Goal: Task Accomplishment & Management: Use online tool/utility

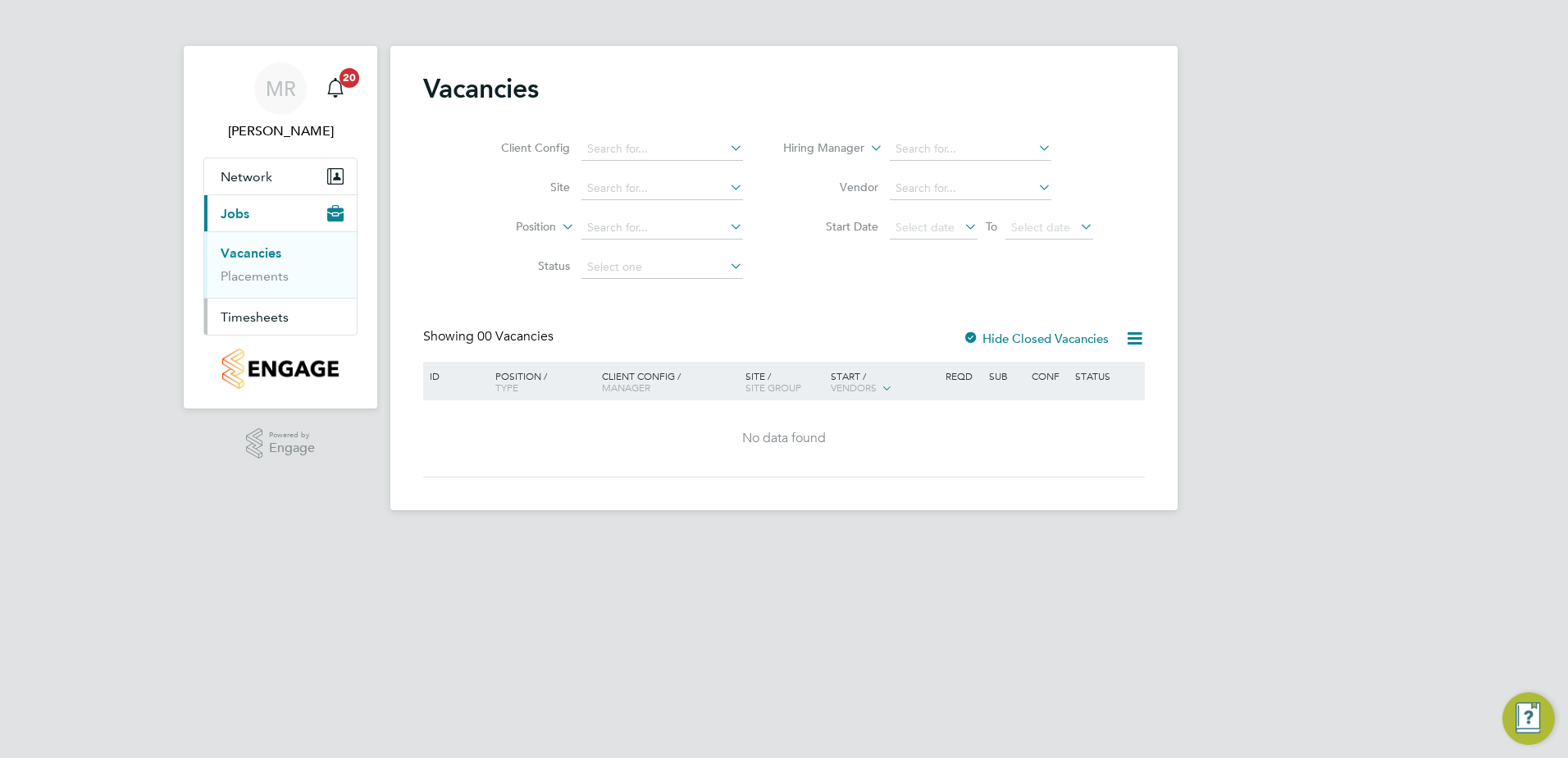
click at [276, 316] on span "Timesheets" at bounding box center [255, 316] width 68 height 16
click at [251, 294] on link "Timesheets" at bounding box center [255, 289] width 68 height 16
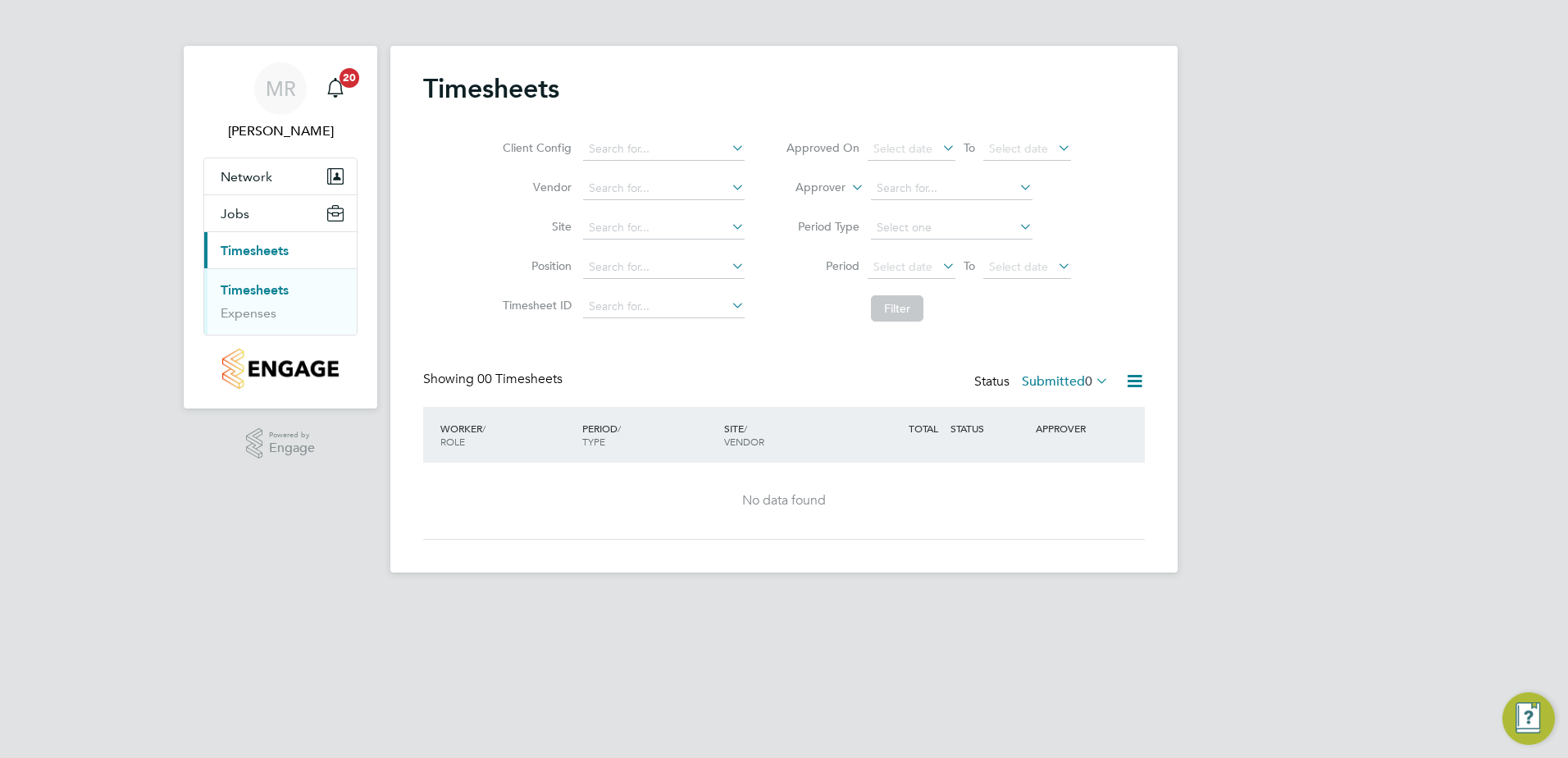
click at [1086, 381] on span "0" at bounding box center [1089, 382] width 7 height 17
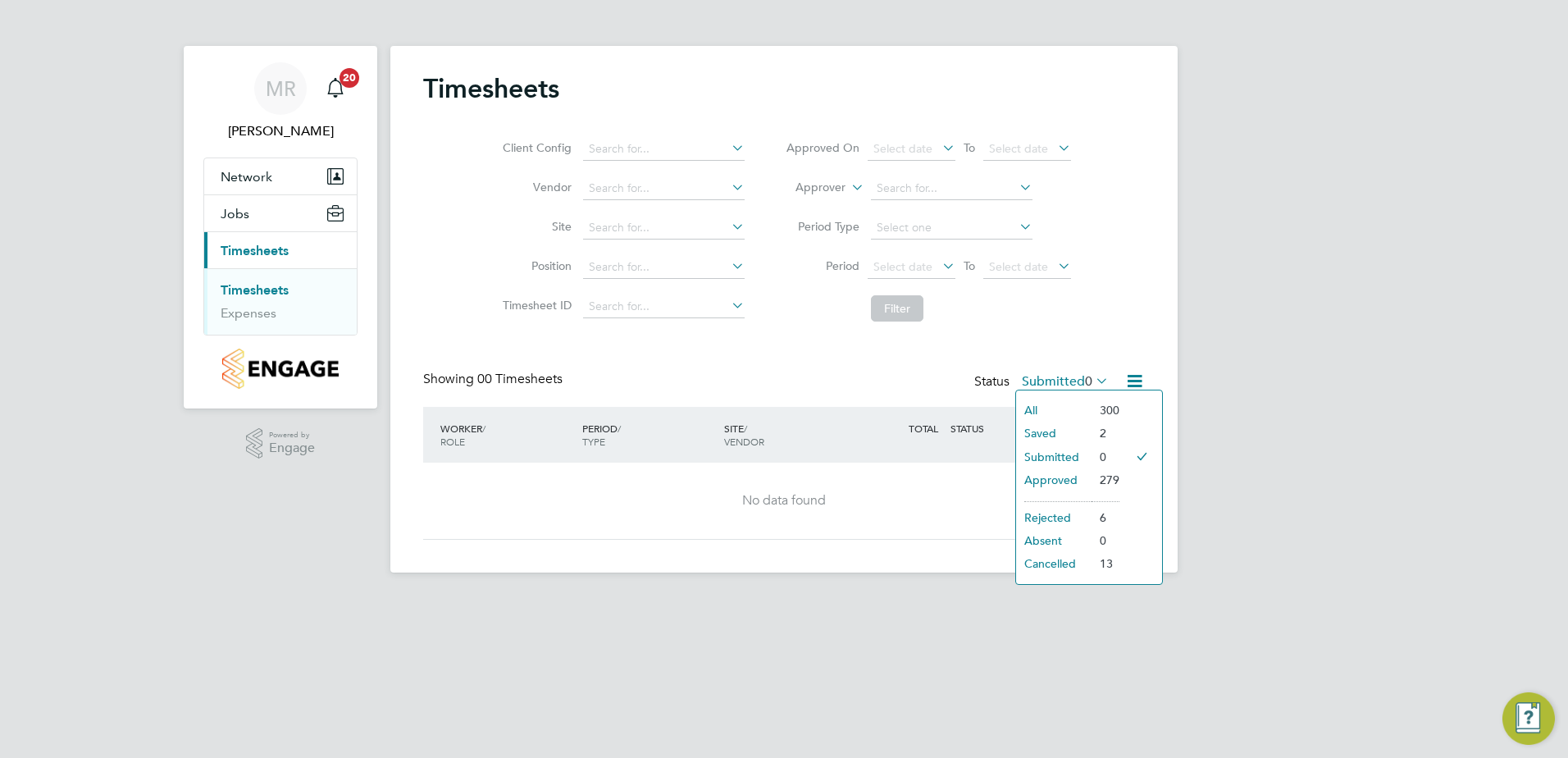
click at [1029, 403] on li "All" at bounding box center [1054, 410] width 76 height 23
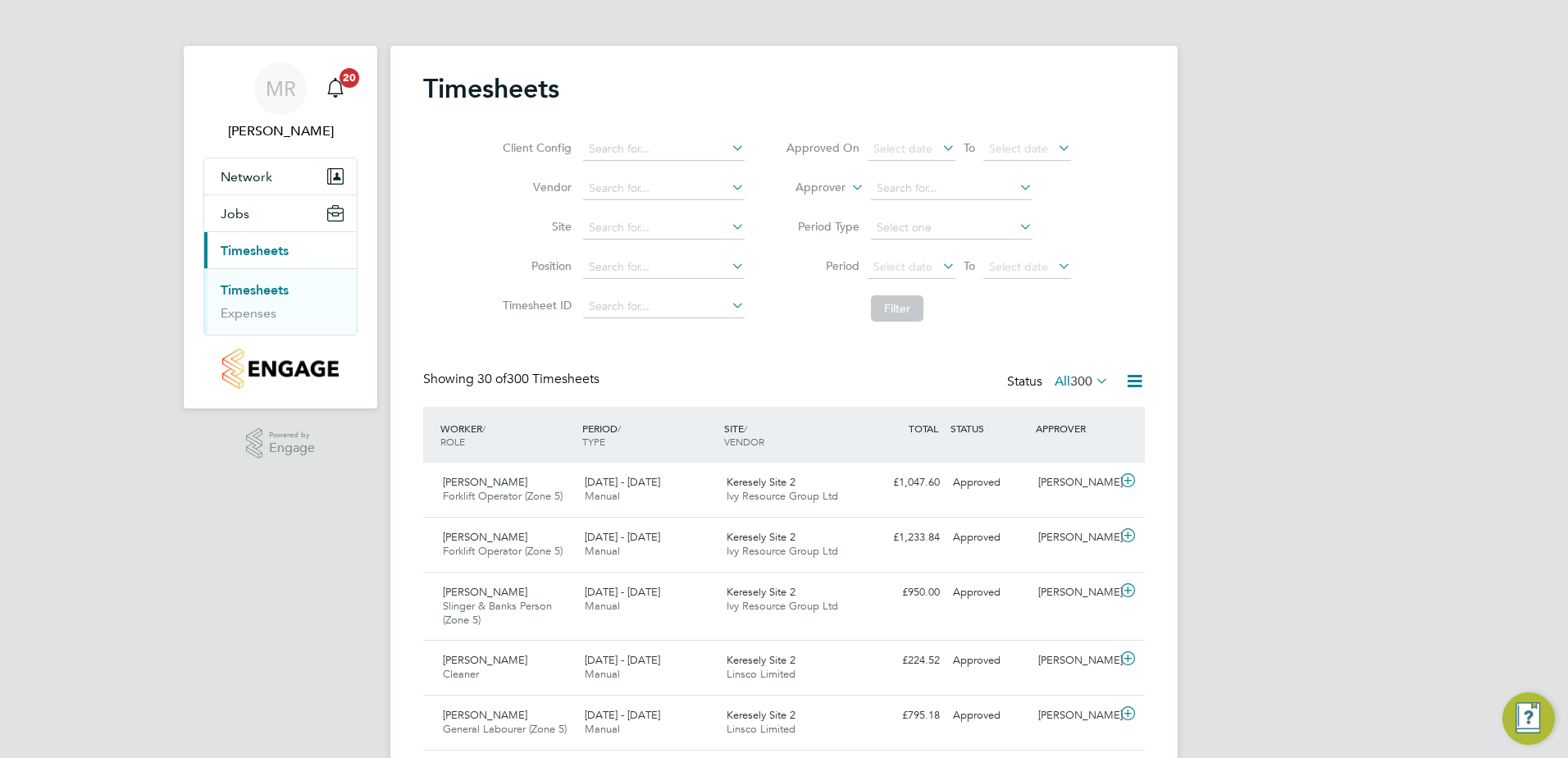
click at [729, 151] on icon at bounding box center [729, 147] width 0 height 23
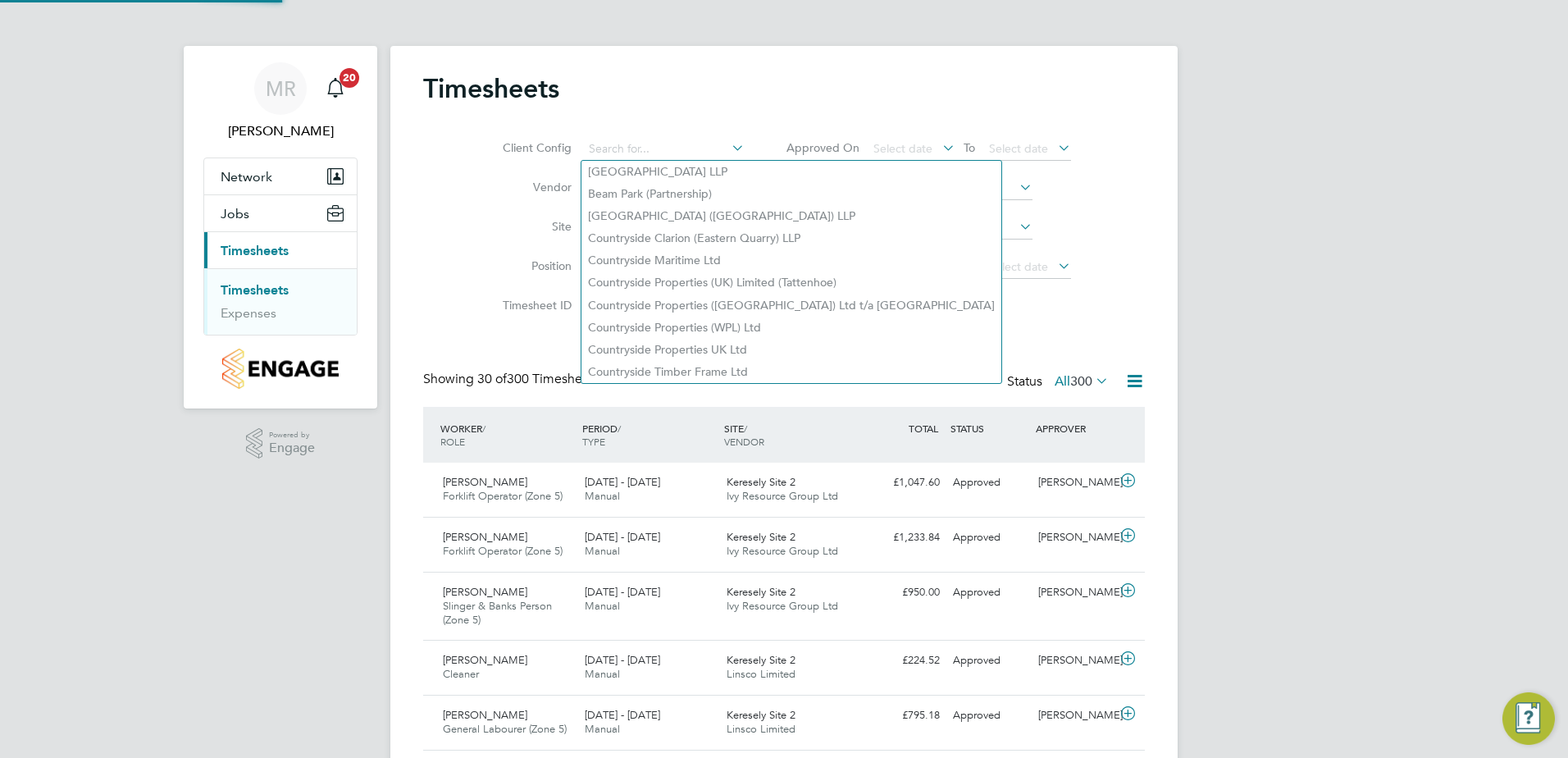
click at [729, 150] on icon at bounding box center [729, 147] width 0 height 23
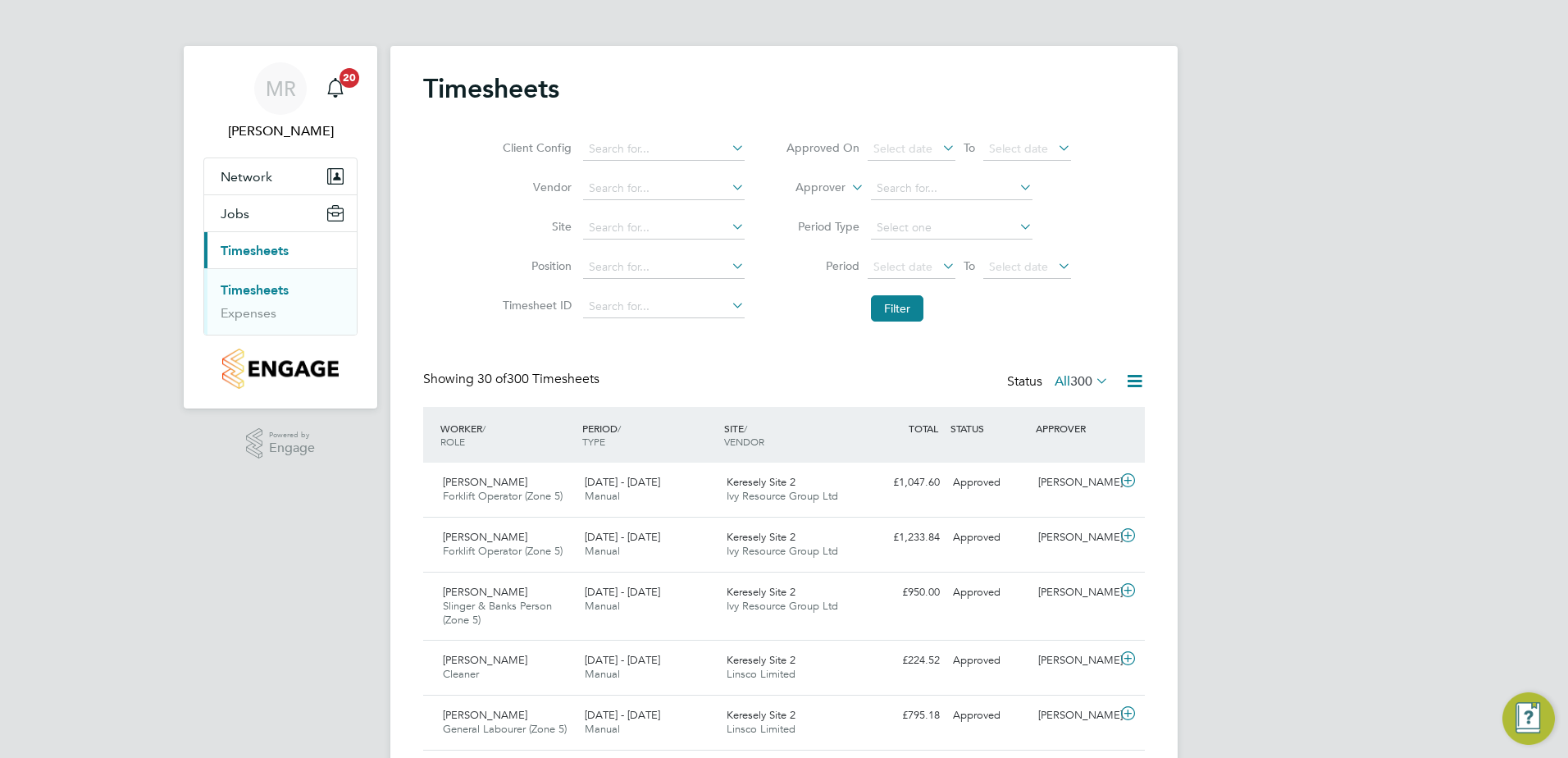
click at [1042, 310] on li "Filter" at bounding box center [928, 308] width 326 height 43
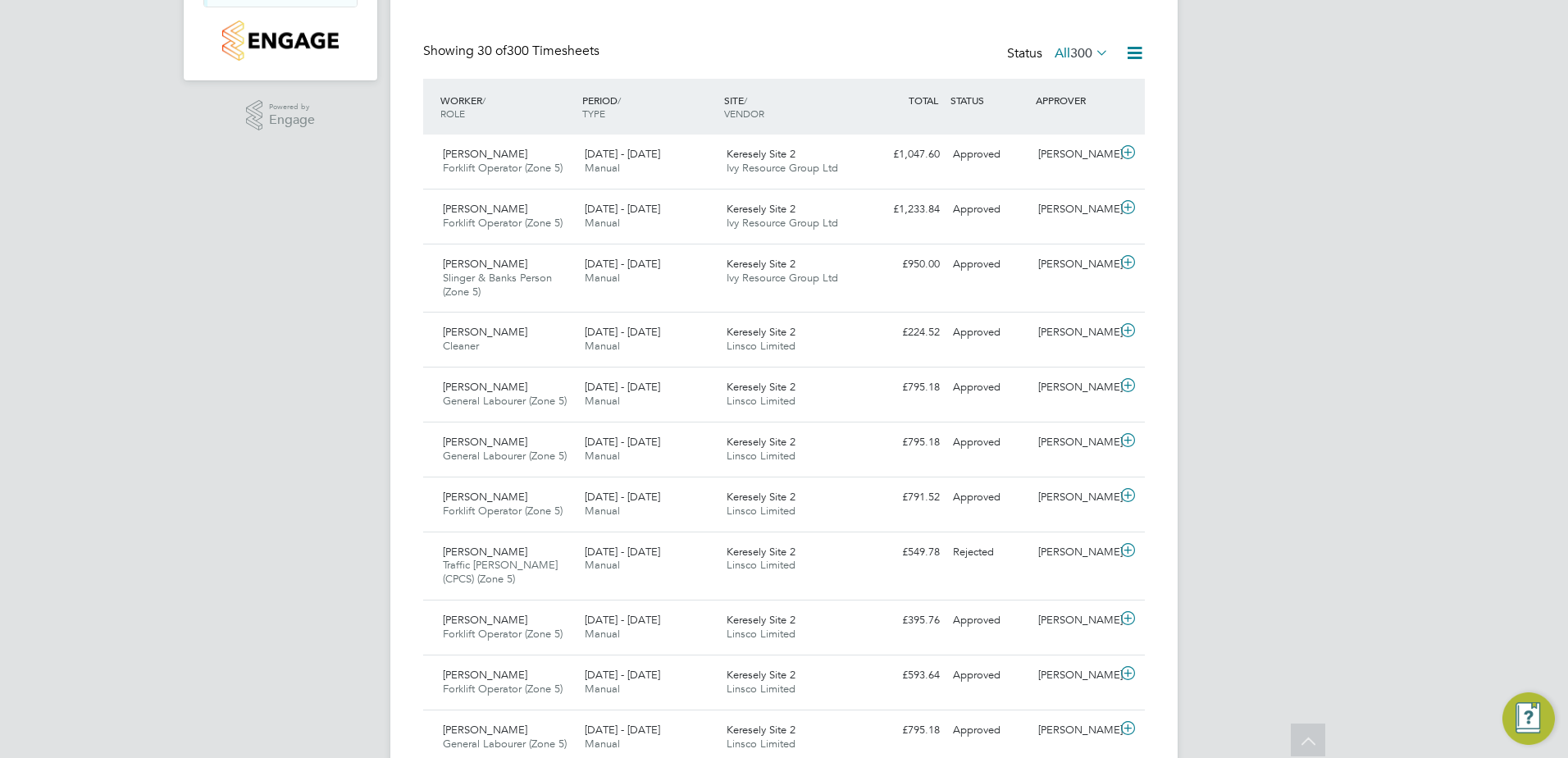
click at [1139, 43] on icon at bounding box center [1134, 53] width 20 height 20
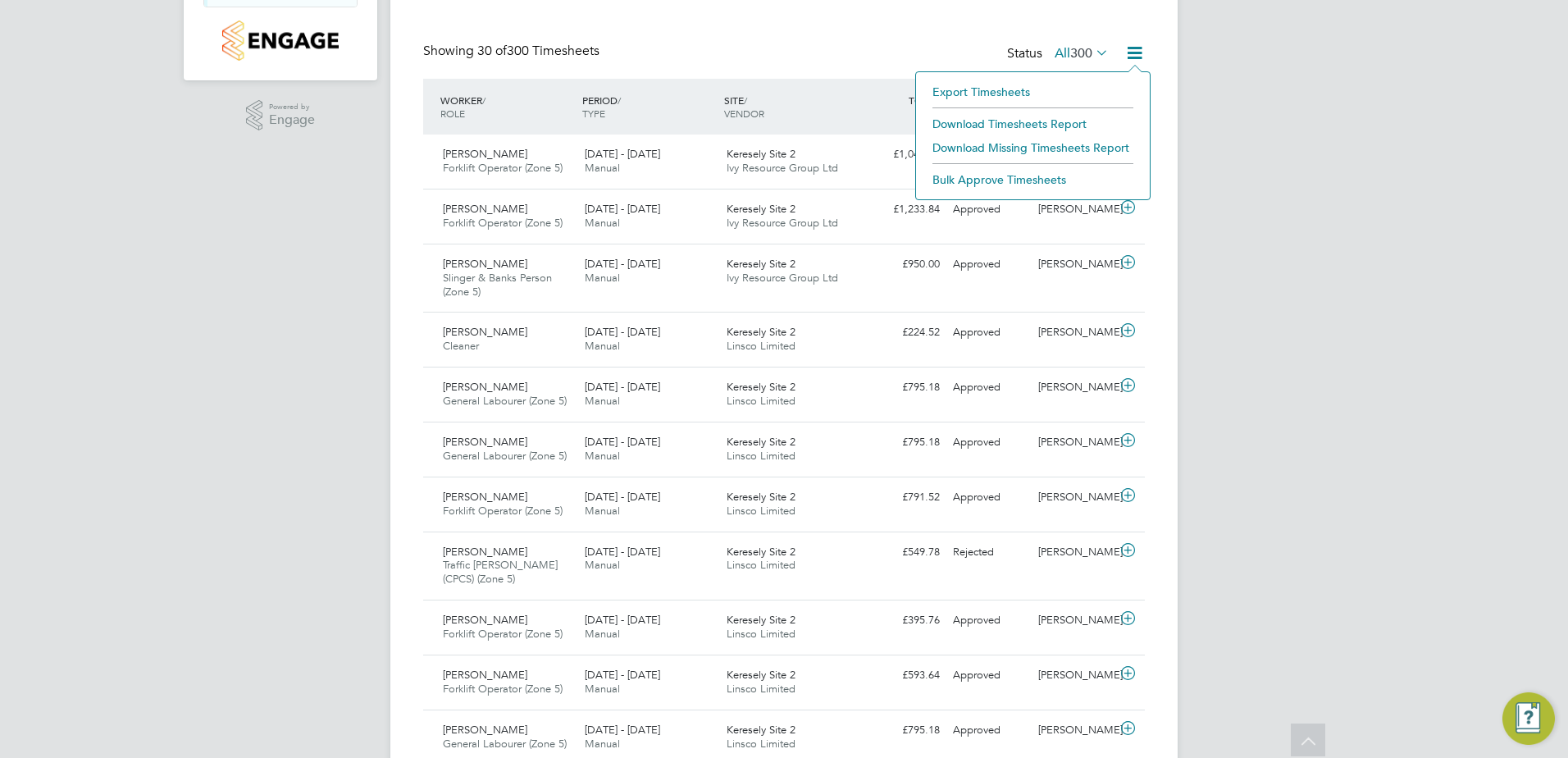
click at [1139, 43] on icon at bounding box center [1134, 53] width 20 height 20
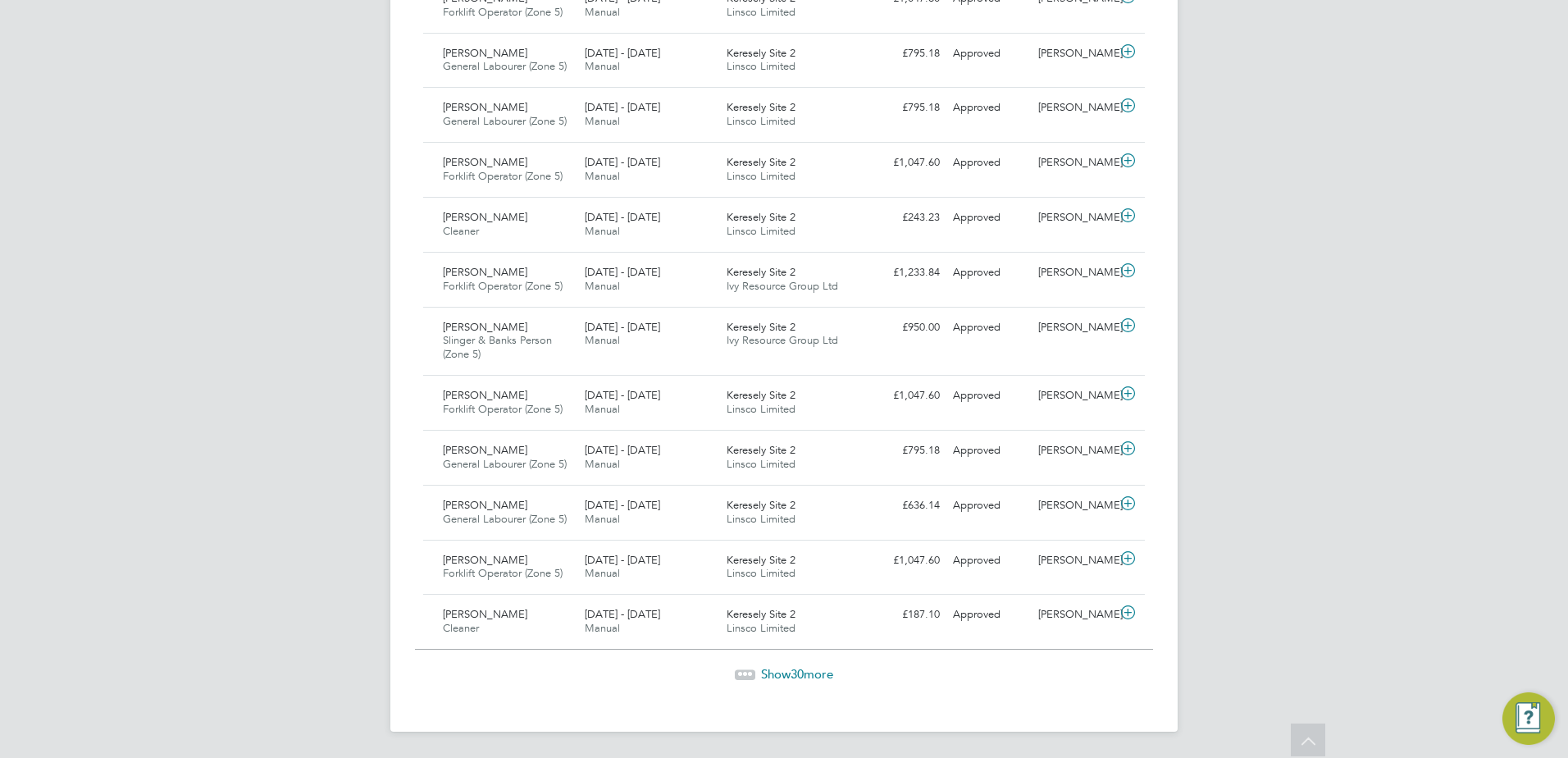
click at [824, 674] on span "Show 30 more" at bounding box center [797, 673] width 72 height 16
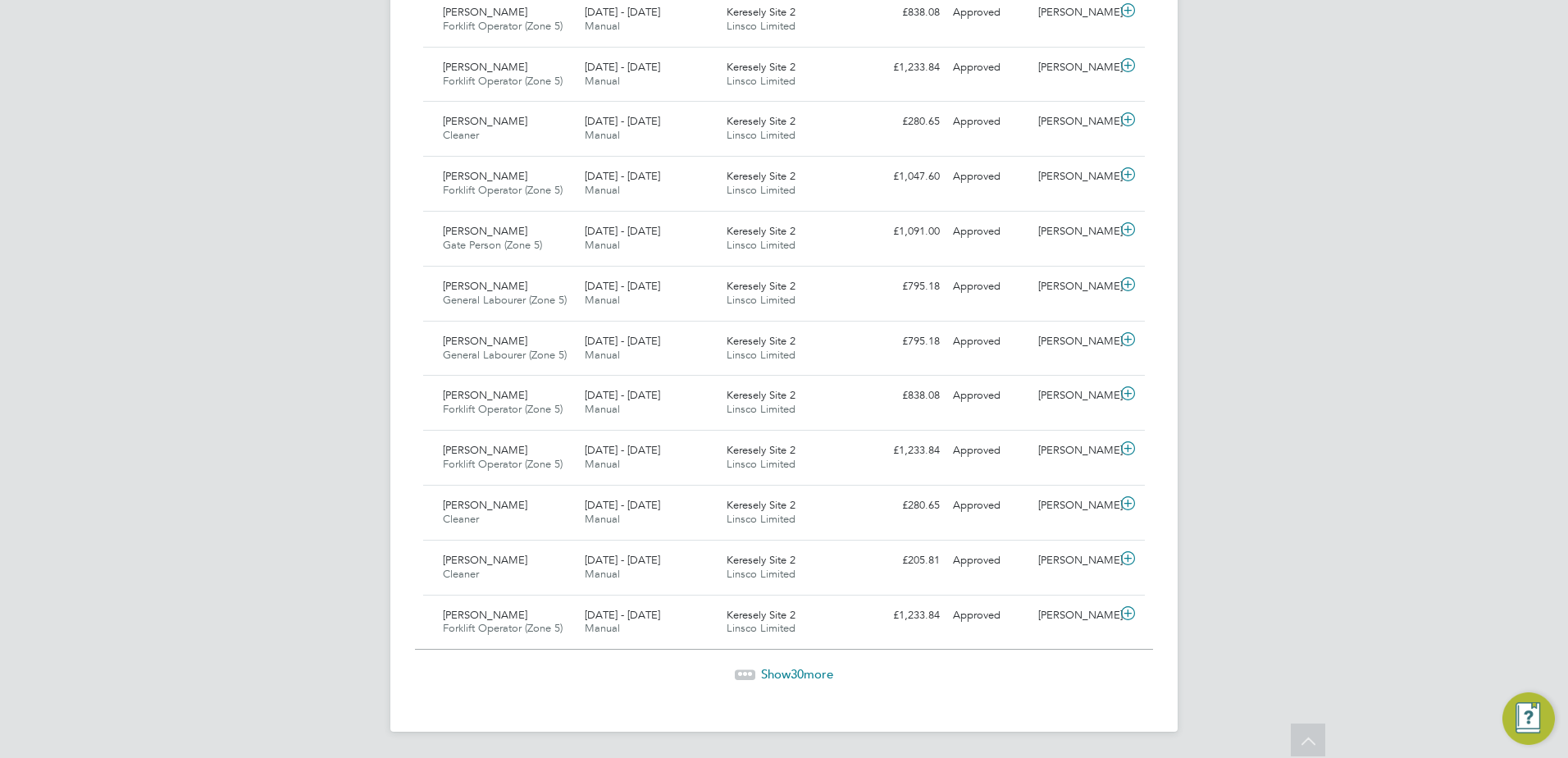
click at [810, 670] on span "Show 30 more" at bounding box center [797, 673] width 72 height 16
